Goal: Check status

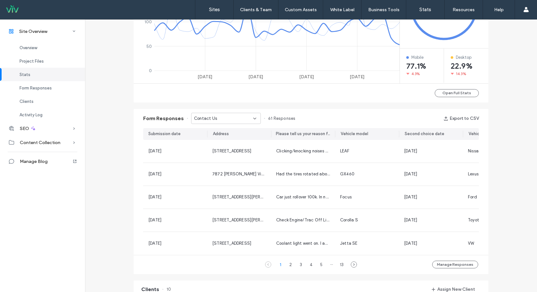
scroll to position [329, 0]
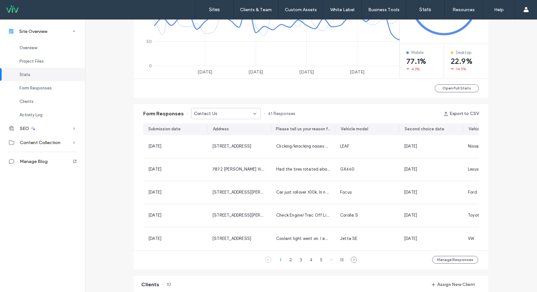
click at [112, 249] on div "Site Overview www.avidautocare.com Site ID: c656594d https://www.avidautocare.c…" at bounding box center [311, 147] width 452 height 915
click at [240, 113] on div "Contact Us" at bounding box center [223, 114] width 59 height 6
click at [218, 148] on span "Contact Us - CONTACT US page" at bounding box center [222, 147] width 62 height 6
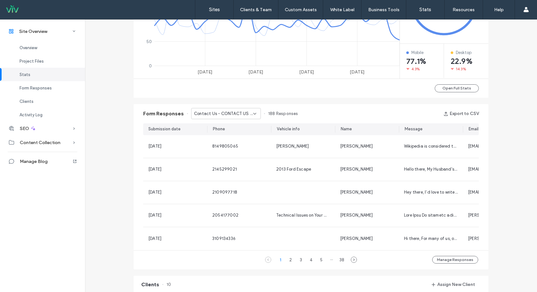
click at [124, 181] on div "Site Overview www.avidautocare.com Site ID: c656594d https://www.avidautocare.c…" at bounding box center [311, 147] width 452 height 915
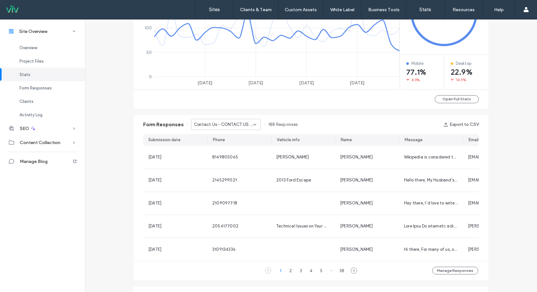
click at [239, 124] on span "Contact Us - CONTACT US page" at bounding box center [223, 124] width 59 height 6
click at [461, 274] on button "Manage Responses" at bounding box center [455, 271] width 46 height 8
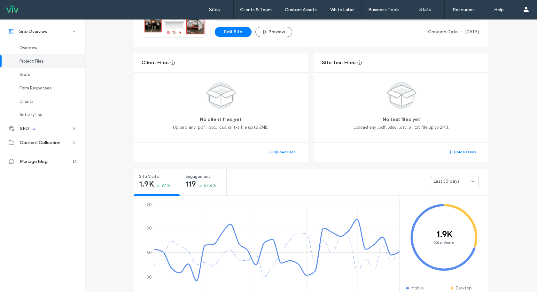
scroll to position [53, 0]
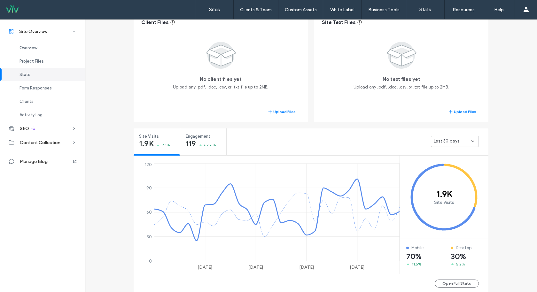
scroll to position [190, 0]
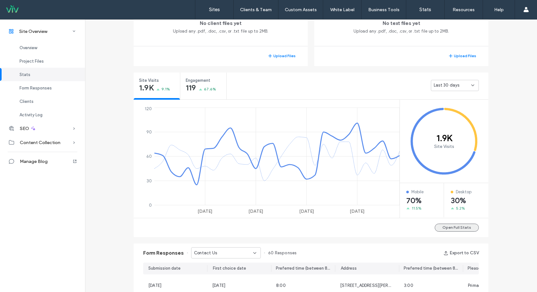
click at [452, 227] on button "Open Full Stats" at bounding box center [456, 228] width 44 height 8
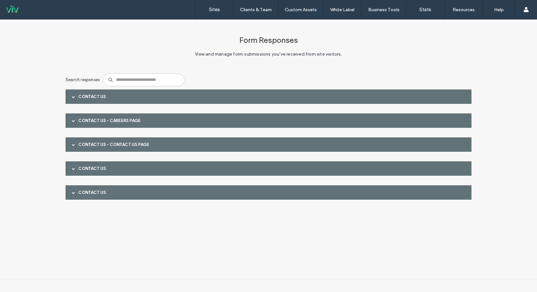
click at [132, 94] on div "Contact Us" at bounding box center [268, 96] width 406 height 14
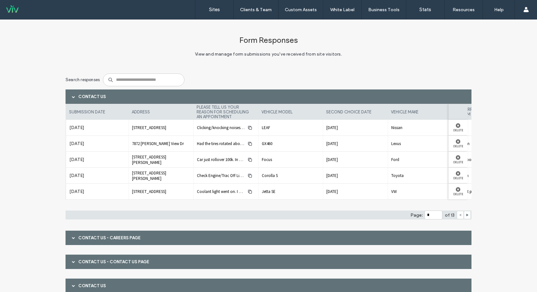
click at [132, 94] on div "Contact Us" at bounding box center [268, 96] width 406 height 14
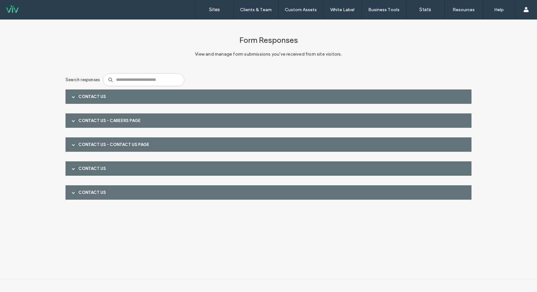
click at [56, 113] on div "Form Responses View and manage form submissions you've received from site visit…" at bounding box center [268, 114] width 537 height 190
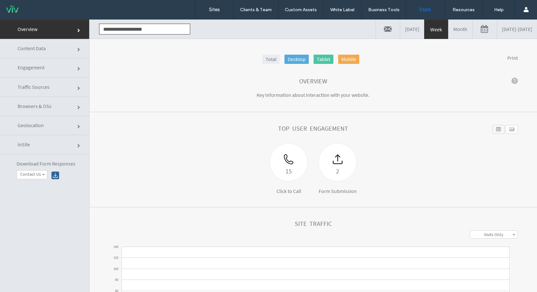
click at [448, 33] on link "Month" at bounding box center [460, 28] width 24 height 19
click at [497, 33] on link "07/13/2025 - 08/13/2025" at bounding box center [517, 28] width 40 height 19
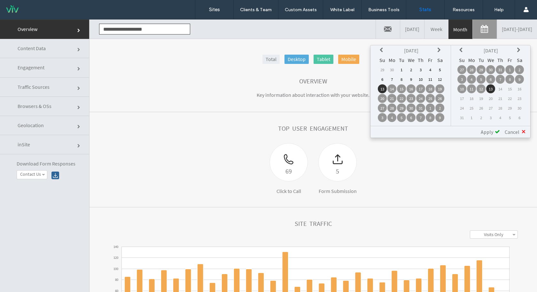
click at [402, 66] on td "1" at bounding box center [401, 69] width 9 height 9
click at [479, 76] on td "5" at bounding box center [480, 79] width 9 height 9
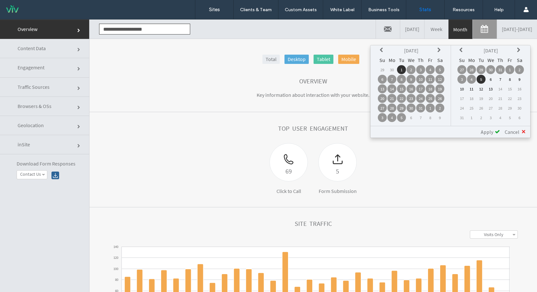
click at [490, 129] on span "Apply" at bounding box center [486, 132] width 12 height 6
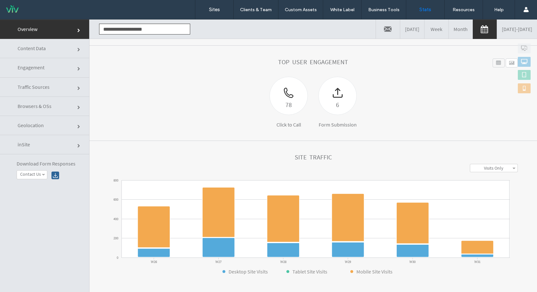
scroll to position [68, 0]
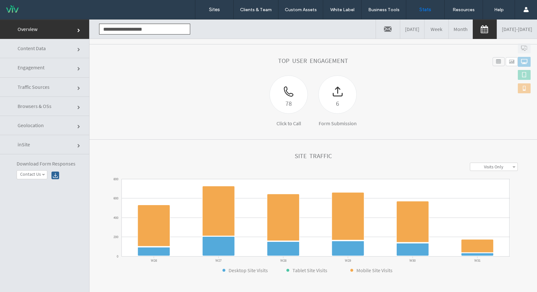
click link "Content Data"
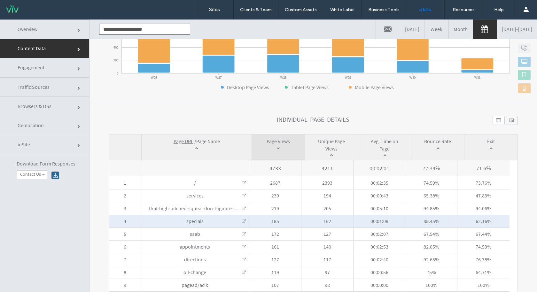
scroll to position [165, 0]
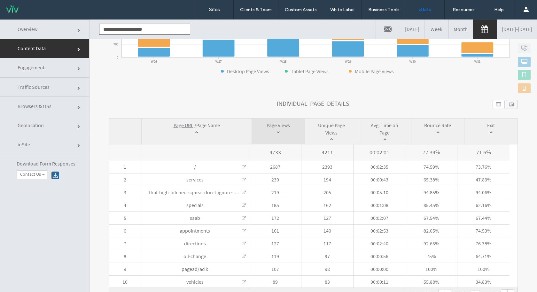
click section "**********"
click link "Overview"
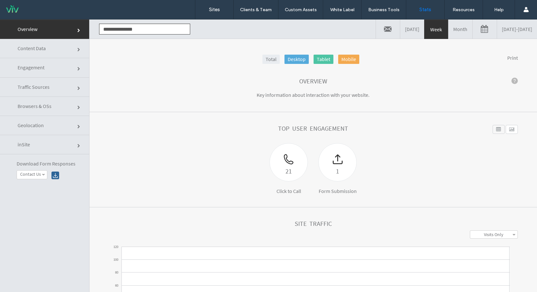
click at [498, 35] on link "[DATE] - [DATE]" at bounding box center [517, 28] width 40 height 19
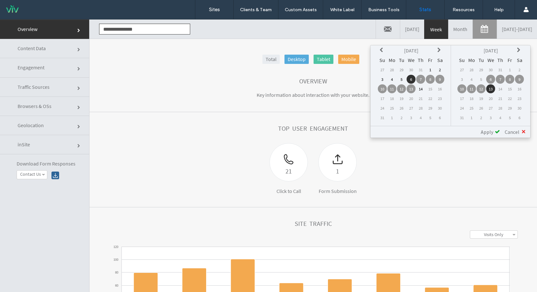
click at [380, 52] on th at bounding box center [382, 50] width 9 height 9
click at [403, 69] on td "1" at bounding box center [401, 69] width 9 height 9
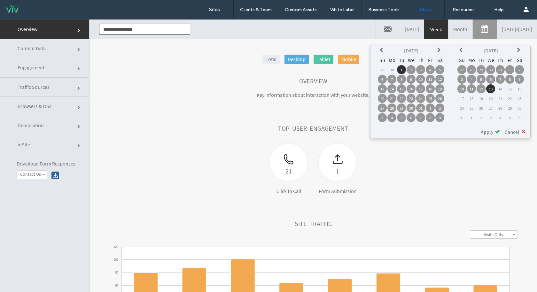
click at [511, 67] on td "1" at bounding box center [509, 69] width 9 height 9
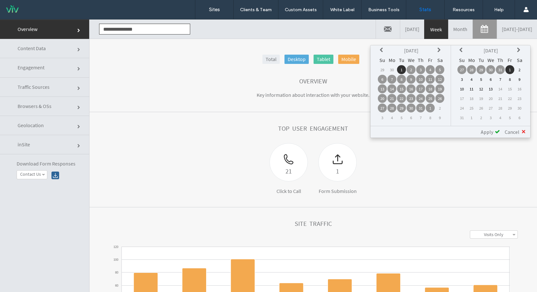
click at [492, 131] on span "Apply" at bounding box center [486, 132] width 12 height 6
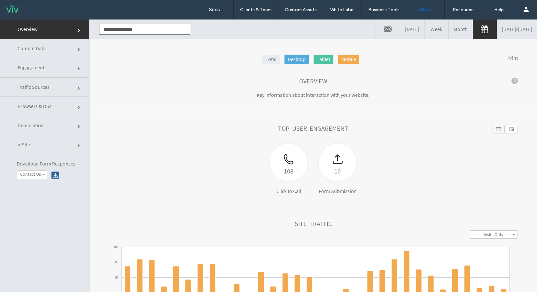
click section "Top User Engagement 108 Click to Call 10 Form Submission Widget Name Desktop Ta…"
